Goal: Navigation & Orientation: Find specific page/section

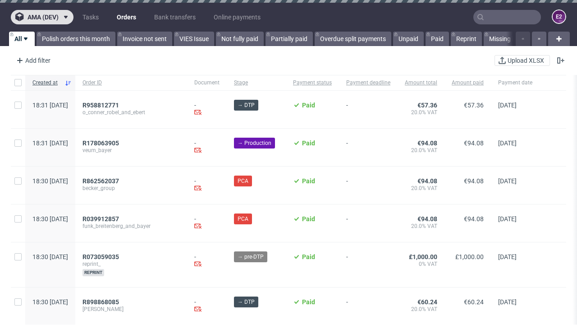
click at [42, 17] on span "ama (dev)" at bounding box center [43, 17] width 31 height 6
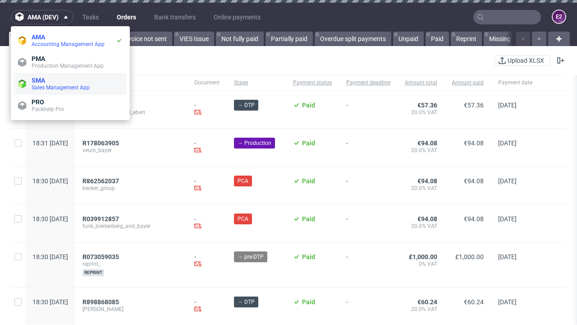
click at [70, 84] on span "Sales Management App" at bounding box center [77, 87] width 91 height 7
